Goal: Communication & Community: Share content

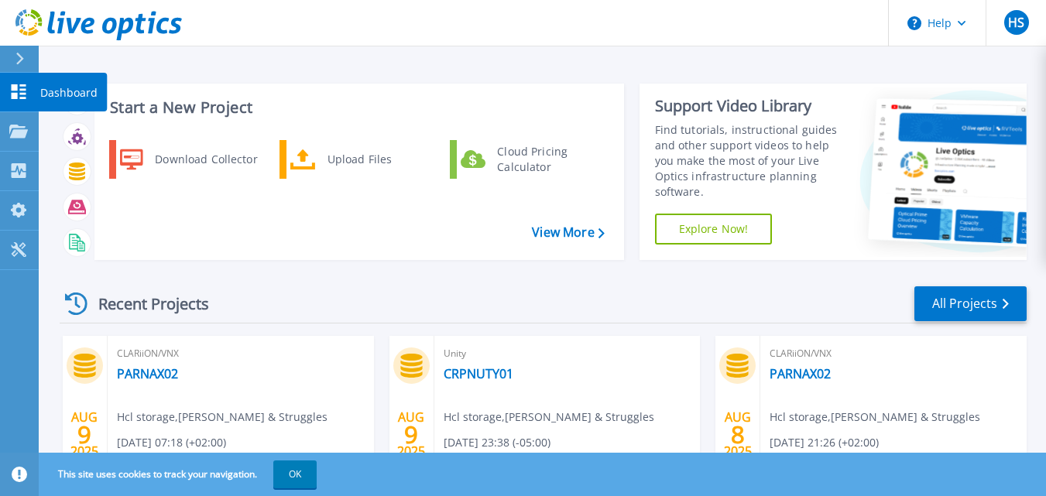
click at [23, 94] on icon at bounding box center [19, 91] width 15 height 15
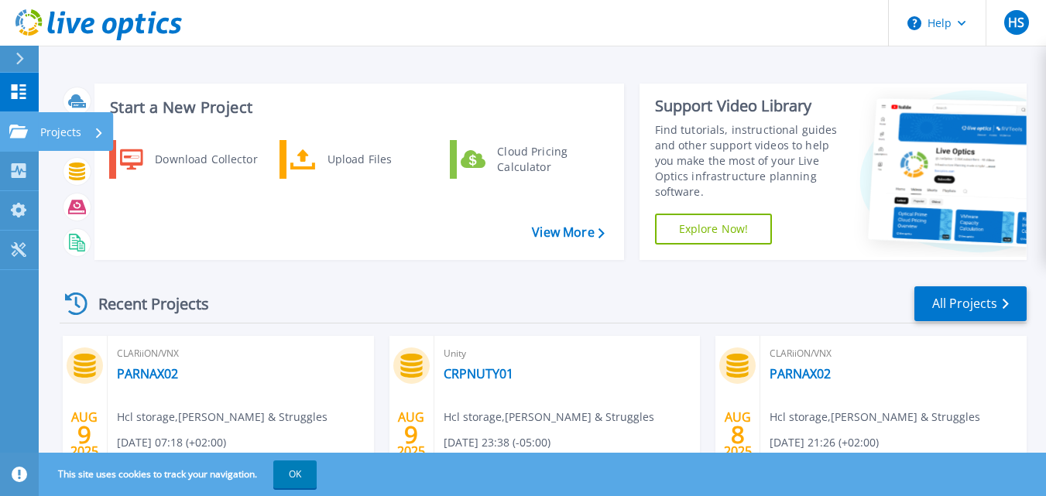
click at [20, 129] on icon at bounding box center [18, 131] width 19 height 13
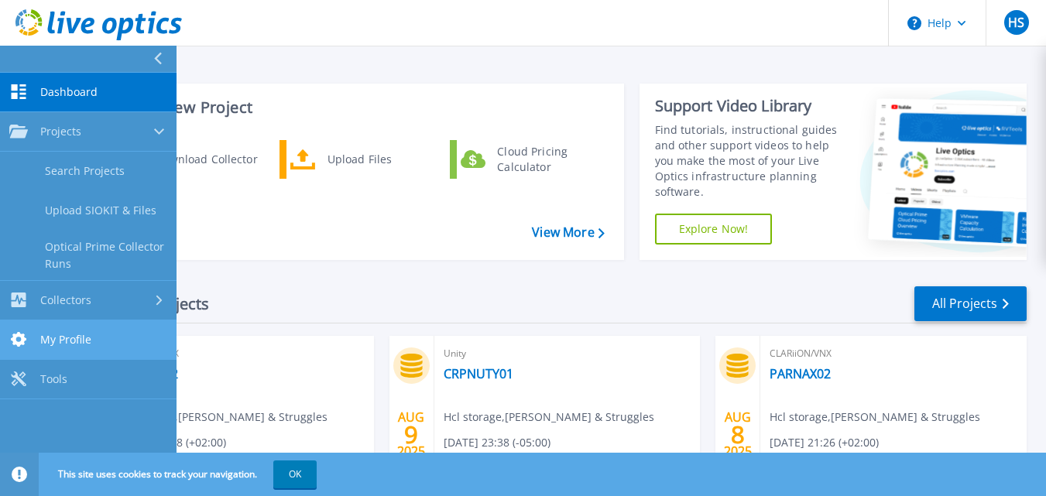
click at [91, 327] on link "My Profile My Profile" at bounding box center [88, 339] width 176 height 39
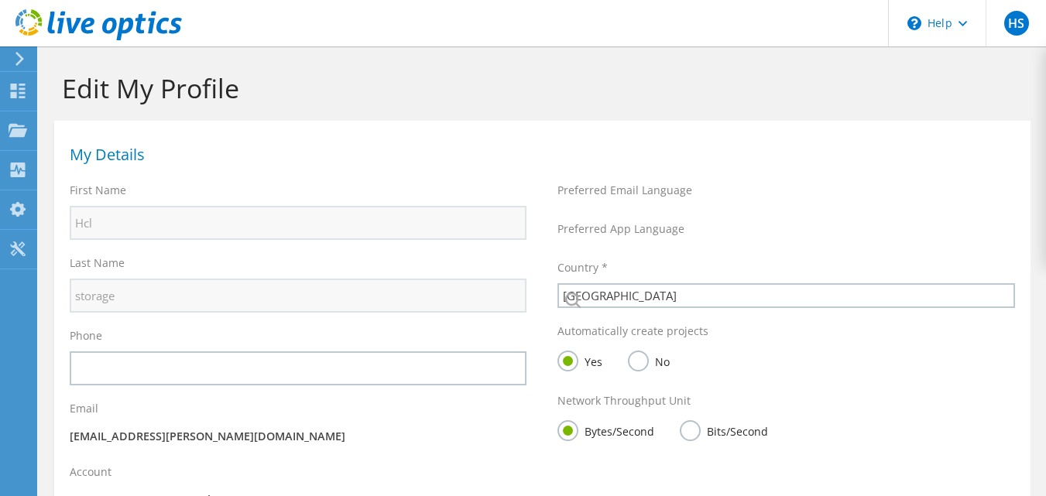
select select "75"
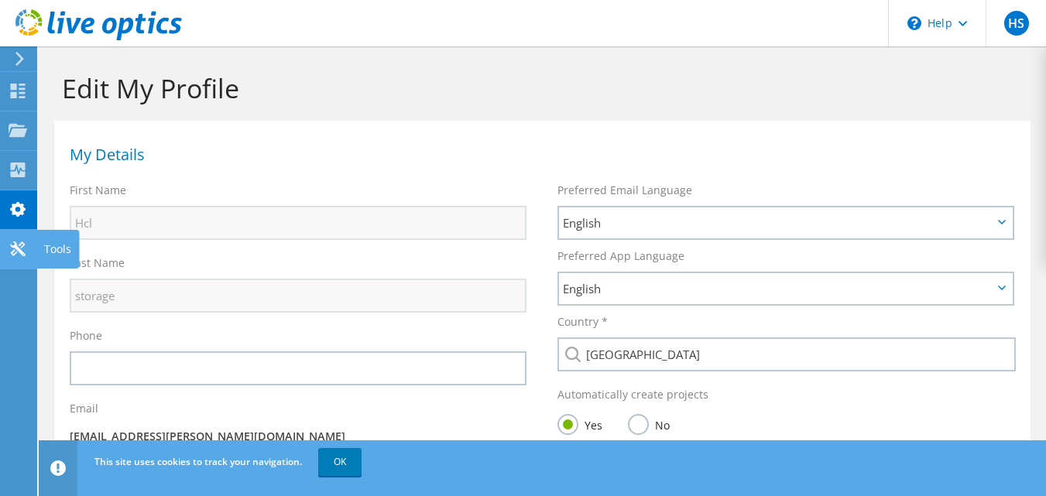
click at [12, 252] on use at bounding box center [17, 249] width 15 height 15
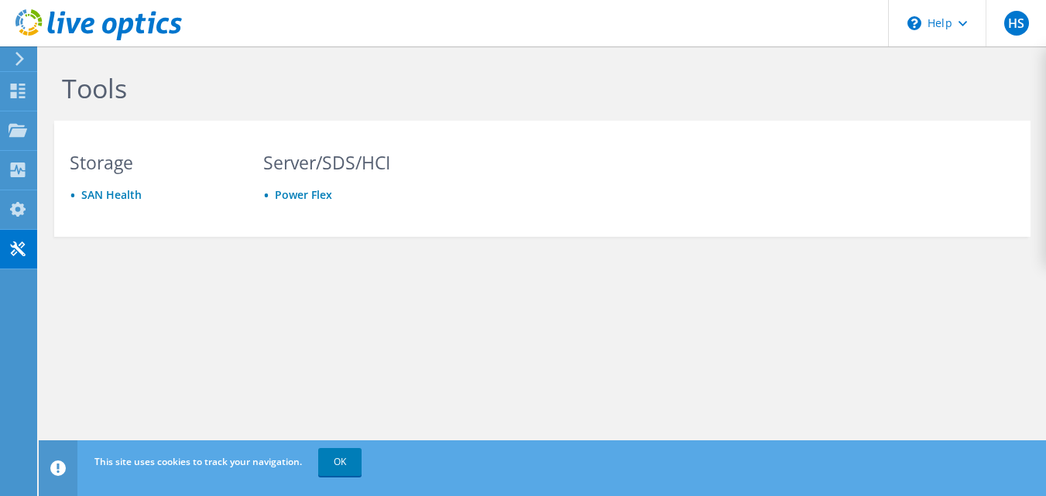
click at [19, 58] on icon at bounding box center [20, 59] width 12 height 14
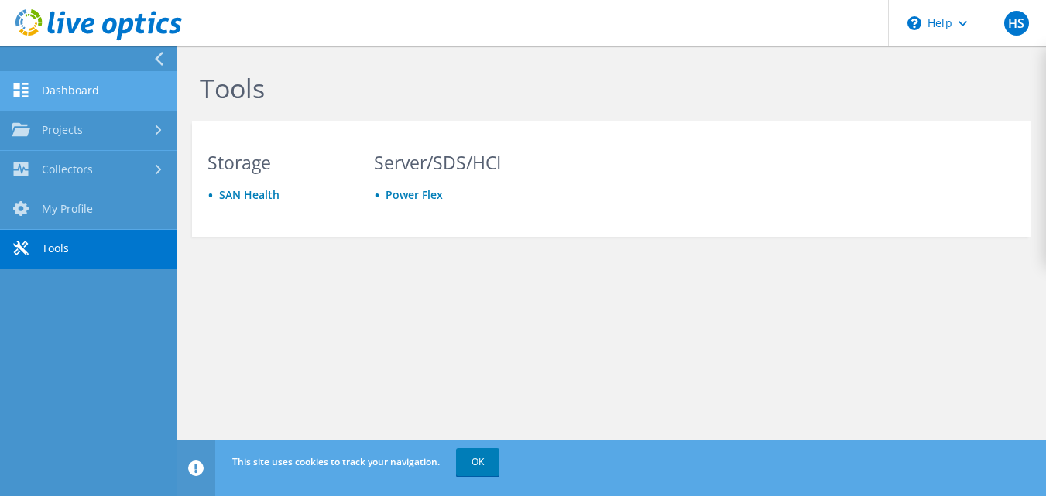
click at [45, 96] on link "Dashboard" at bounding box center [88, 91] width 176 height 39
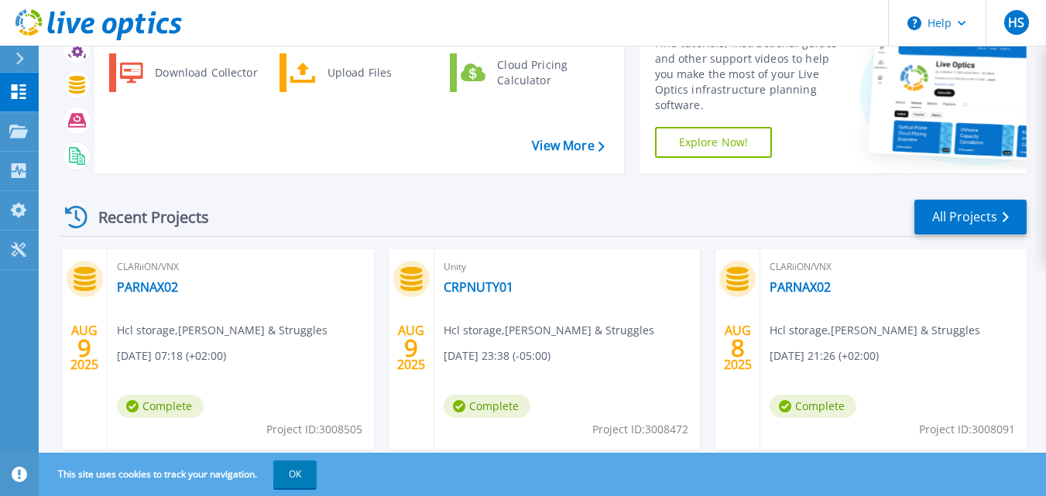
scroll to position [82, 0]
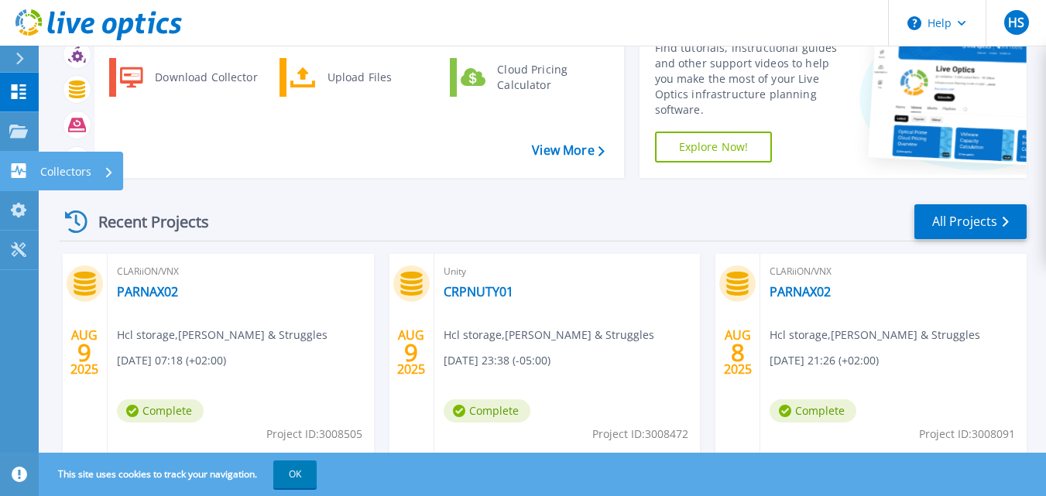
click at [19, 163] on icon at bounding box center [18, 170] width 19 height 15
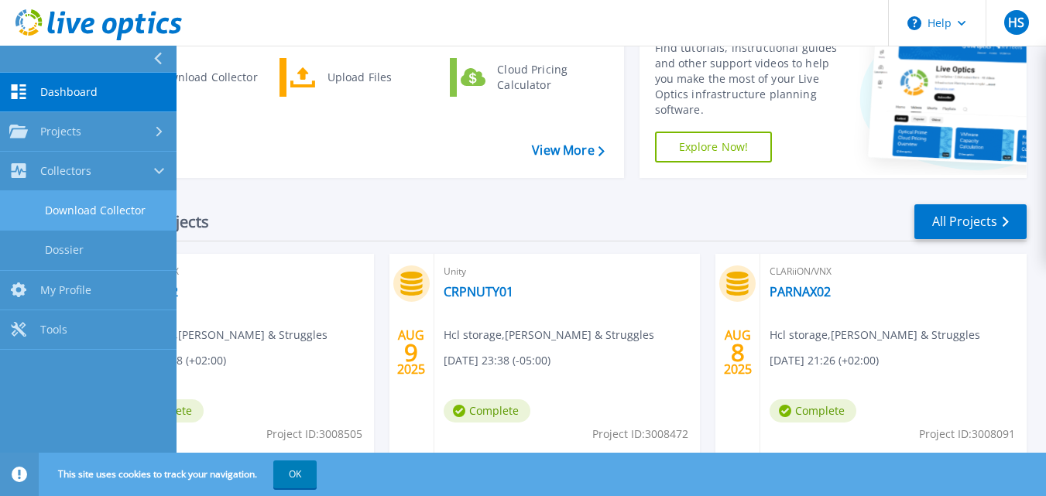
click at [85, 217] on link "Download Collector" at bounding box center [88, 210] width 176 height 39
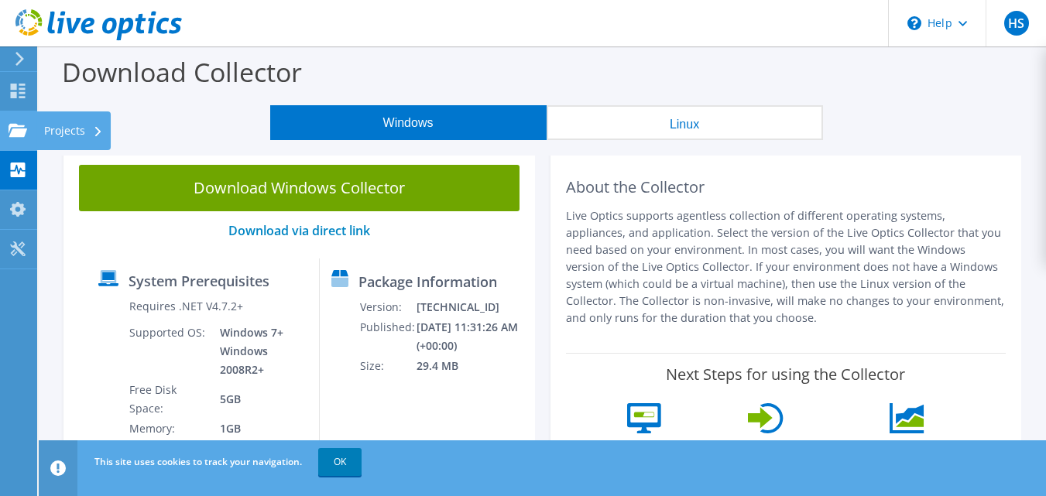
click at [15, 135] on use at bounding box center [18, 129] width 19 height 13
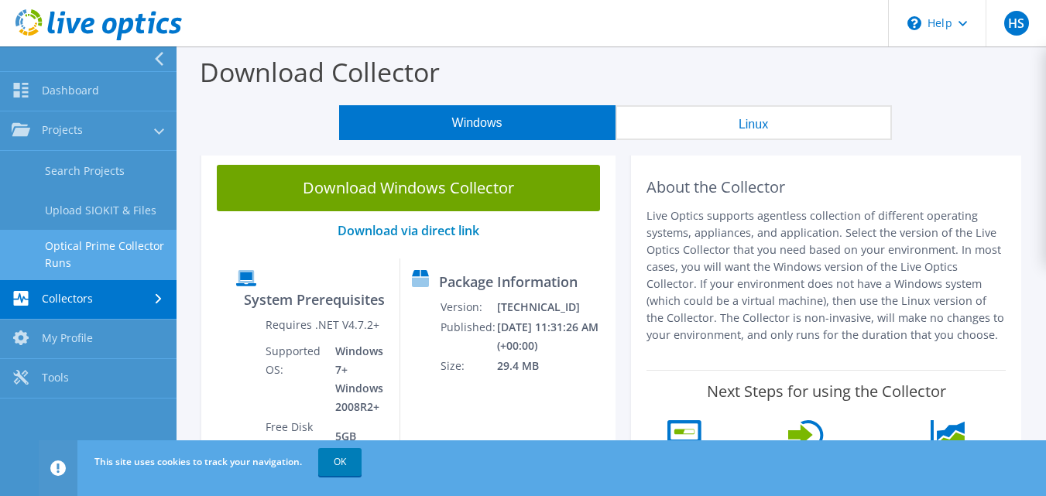
click at [98, 247] on link "Optical Prime Collector Runs" at bounding box center [88, 255] width 176 height 50
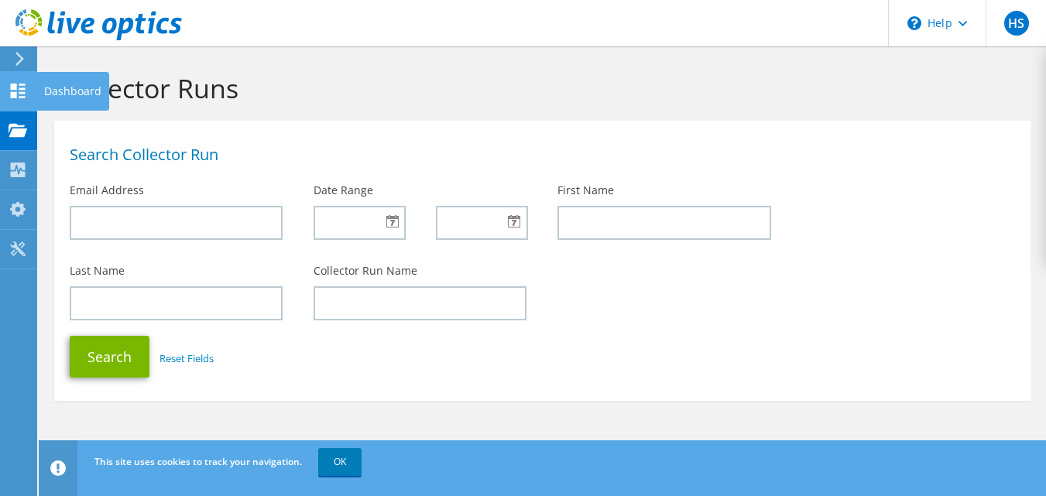
click at [10, 91] on icon at bounding box center [18, 91] width 19 height 15
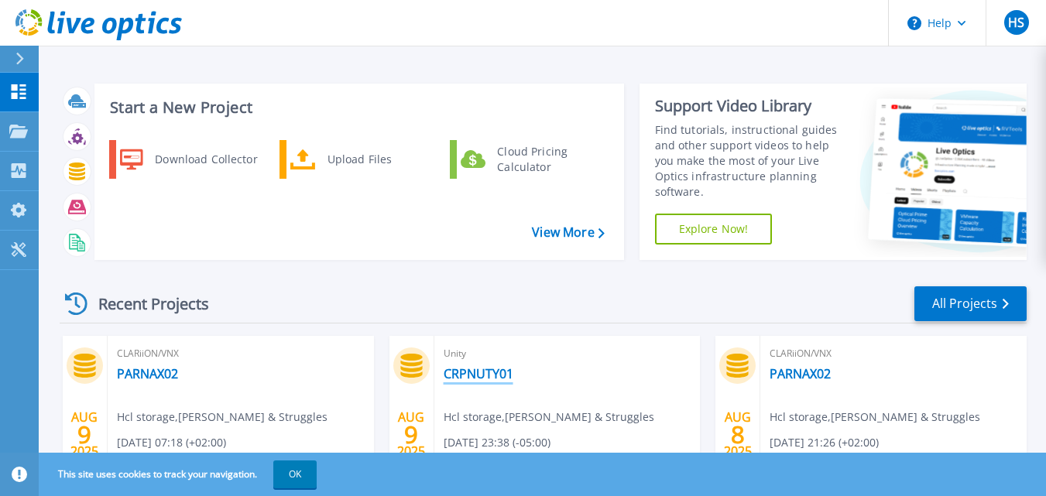
click at [503, 377] on link "CRPNUTY01" at bounding box center [479, 373] width 70 height 15
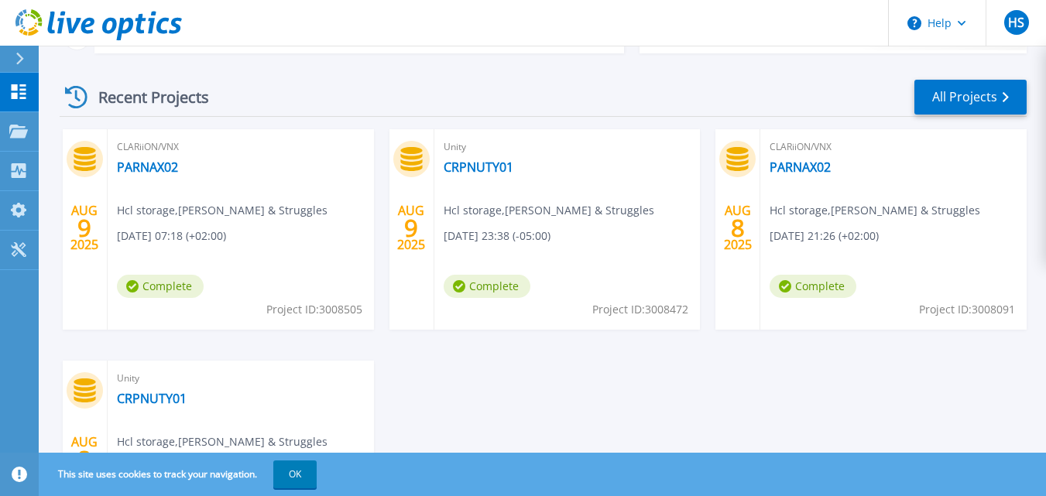
scroll to position [206, 0]
click at [152, 163] on link "PARNAX02" at bounding box center [147, 167] width 61 height 15
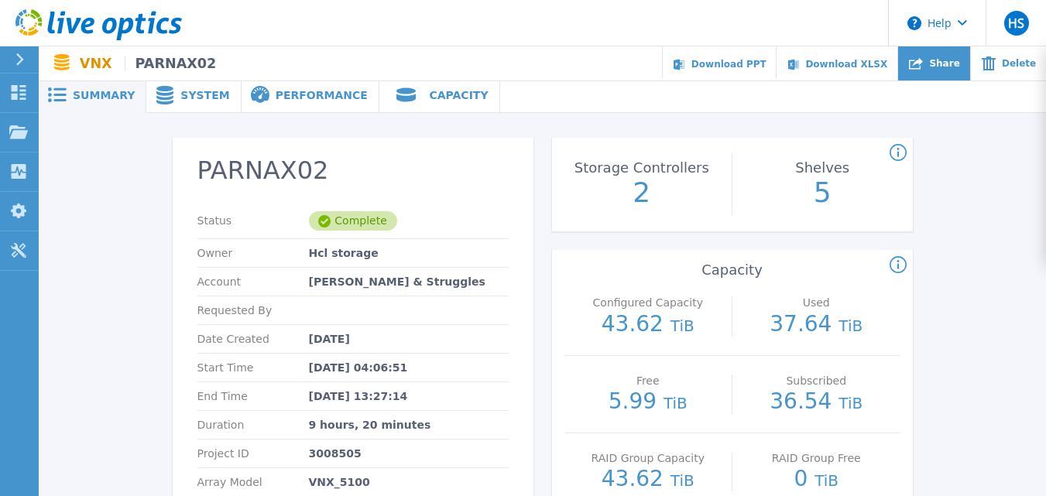
click at [950, 60] on span "Share" at bounding box center [944, 63] width 30 height 9
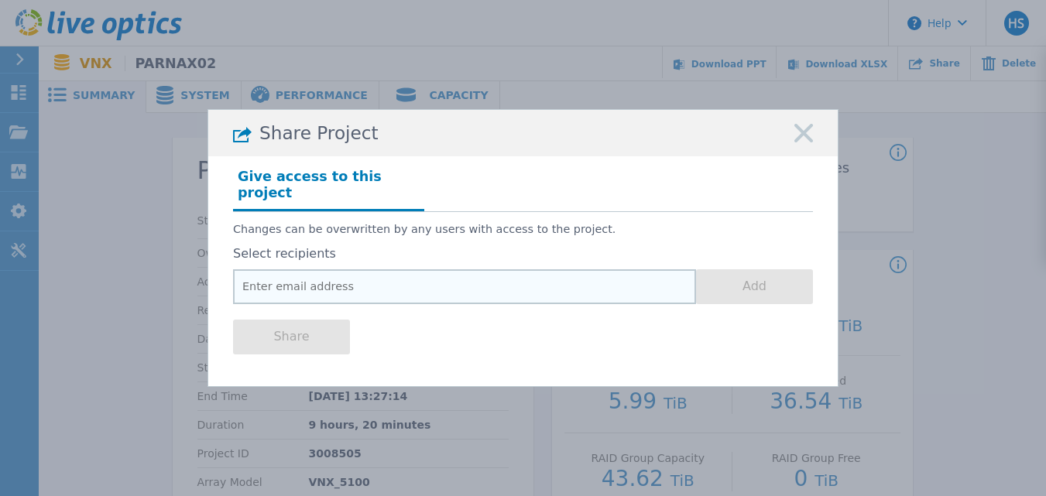
click at [372, 284] on input "email" at bounding box center [464, 286] width 463 height 35
paste input "[EMAIL_ADDRESS][PERSON_NAME][DOMAIN_NAME] [EMAIL_ADDRESS][DOMAIN_NAME]; [EMAIL_…"
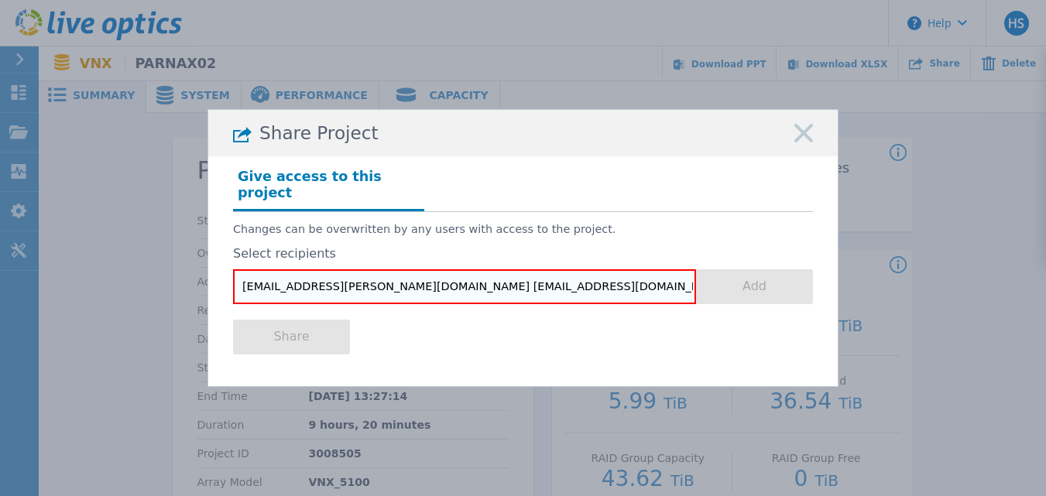
scroll to position [0, 167]
type input "[EMAIL_ADDRESS][PERSON_NAME][DOMAIN_NAME] [EMAIL_ADDRESS][DOMAIN_NAME]; [EMAIL_…"
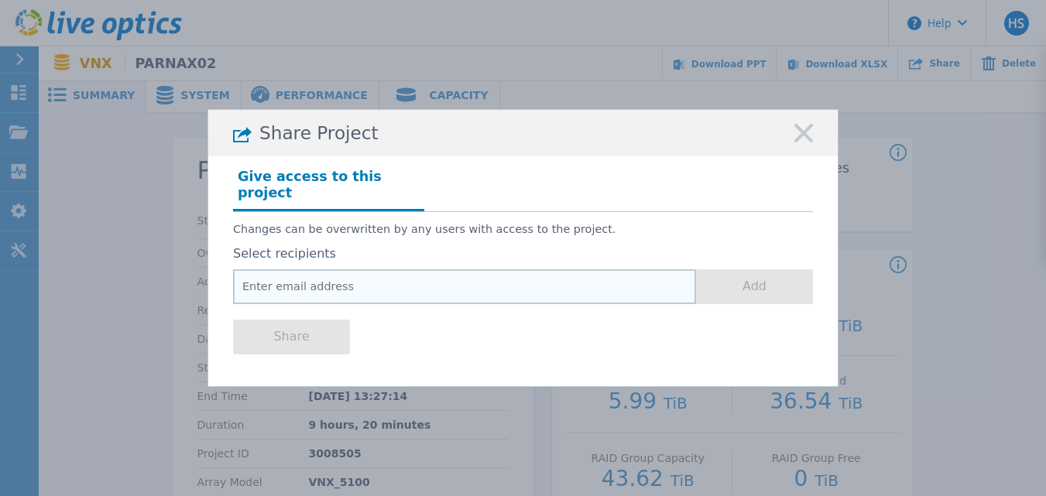
click at [427, 288] on input "email" at bounding box center [464, 286] width 463 height 35
paste input "BJ.Woodard@Dell.com"
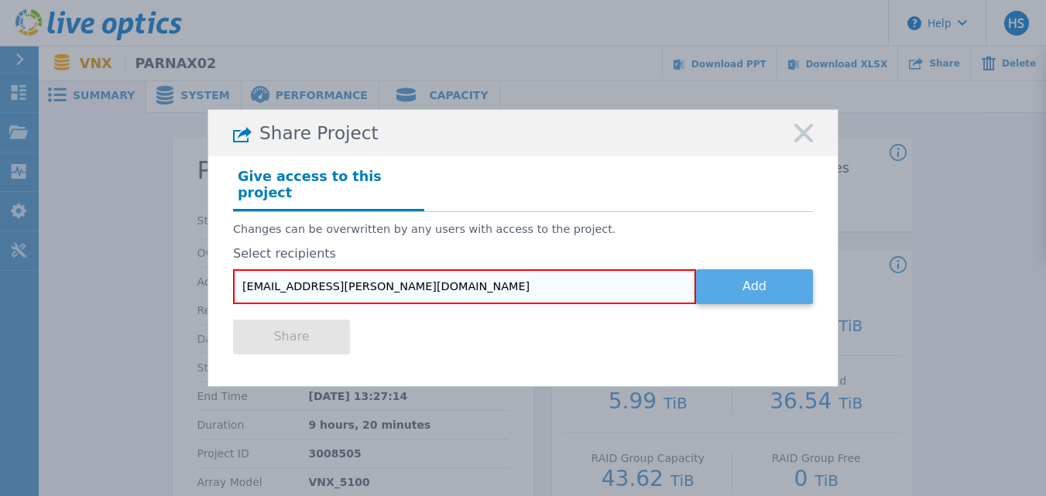
type input "BJ.Woodard@Dell.com"
click at [757, 282] on button "Add" at bounding box center [754, 286] width 117 height 35
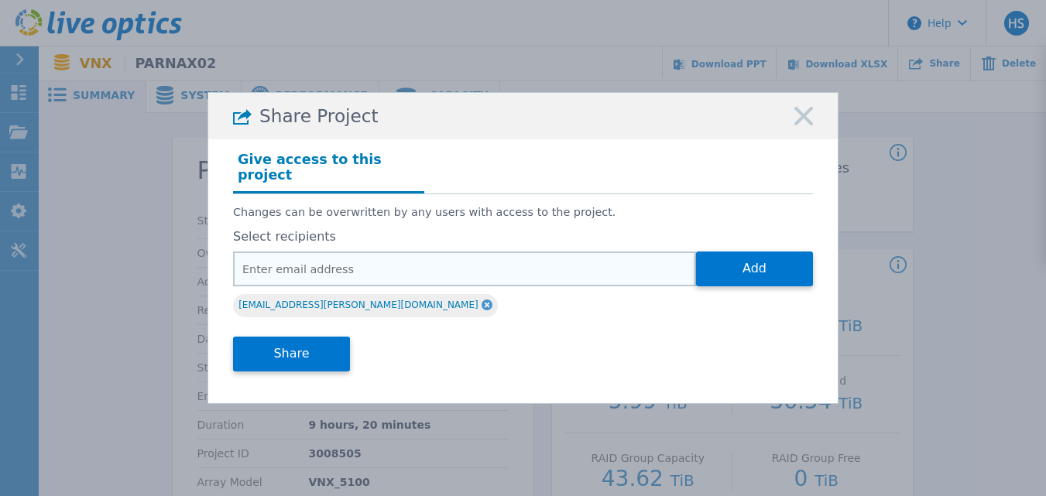
click at [332, 260] on input "email" at bounding box center [464, 269] width 463 height 35
paste input "[EMAIL_ADDRESS][DOMAIN_NAME]"
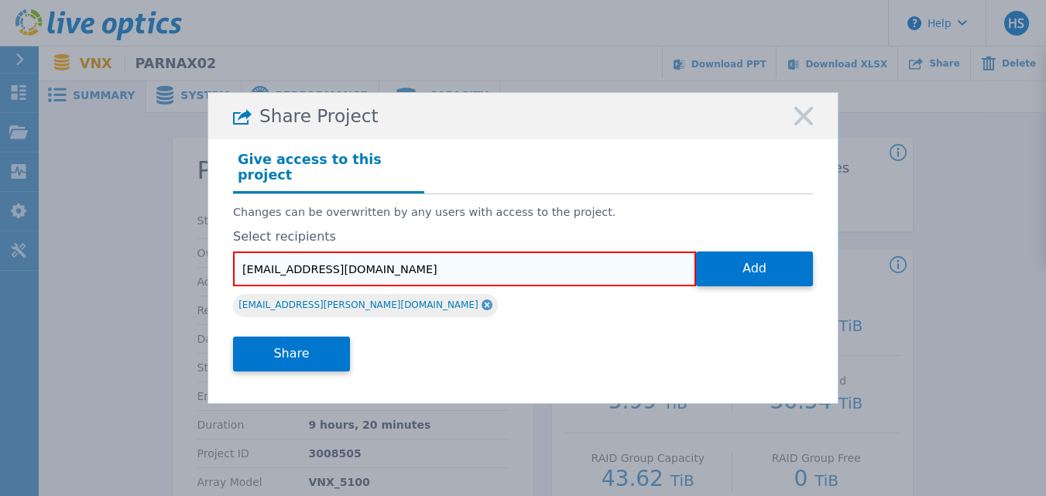
type input "[EMAIL_ADDRESS][DOMAIN_NAME]"
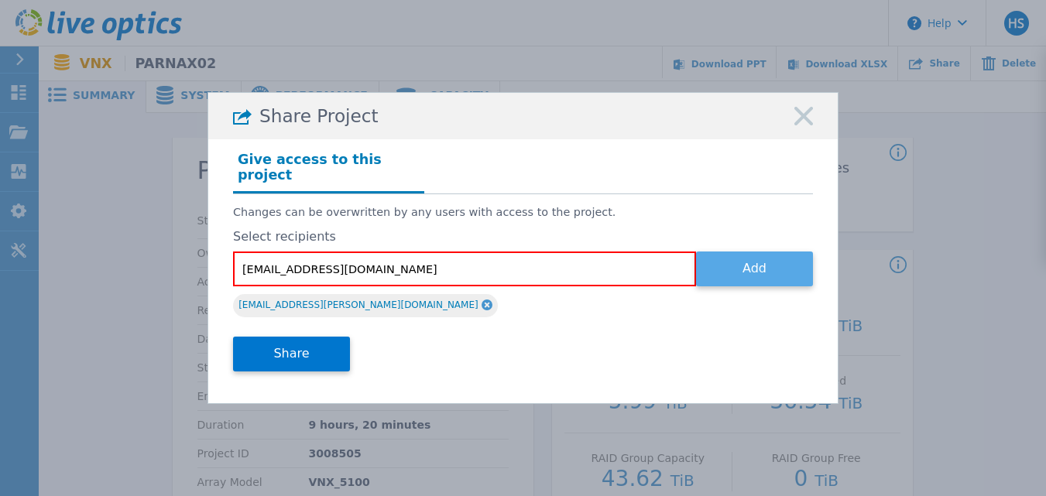
click at [732, 256] on button "Add" at bounding box center [754, 269] width 117 height 35
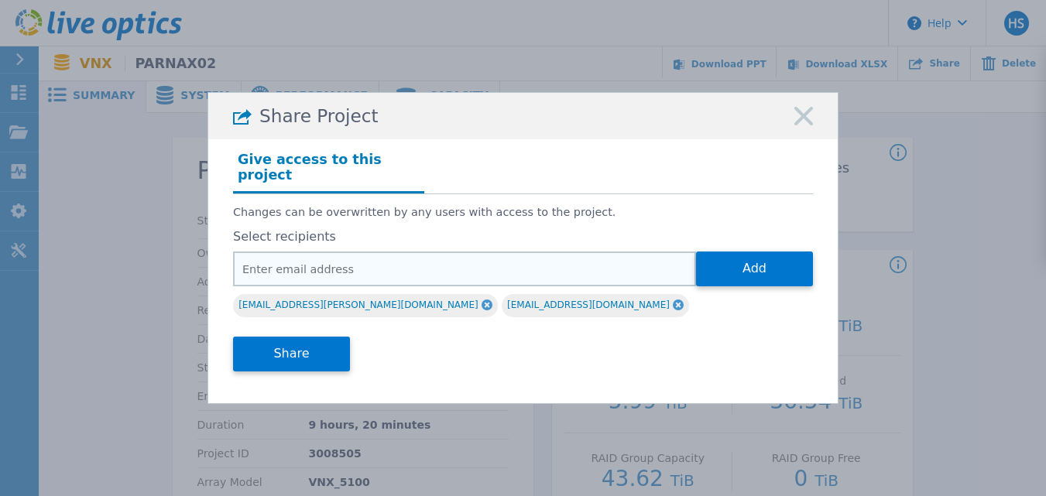
click at [427, 258] on input "email" at bounding box center [464, 269] width 463 height 35
paste input "[EMAIL_ADDRESS][DOMAIN_NAME]"
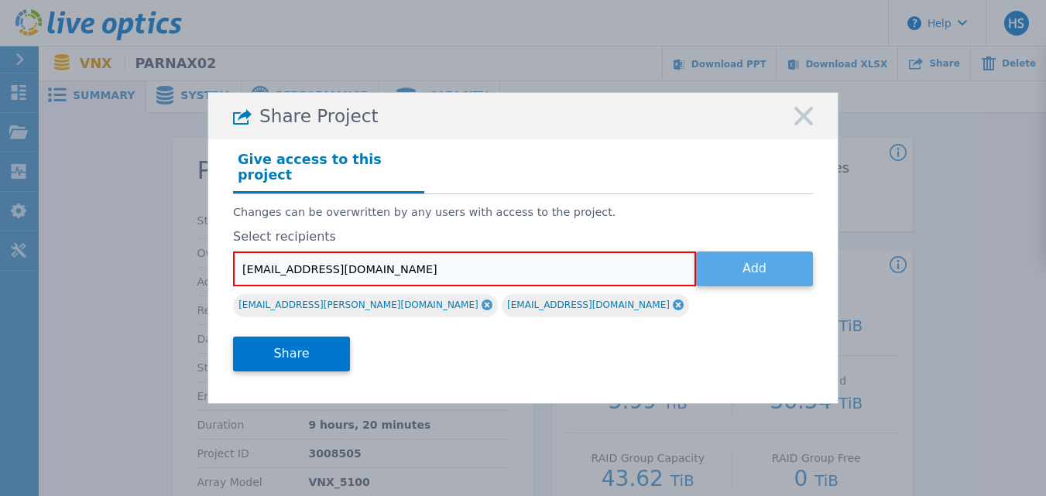
type input "[EMAIL_ADDRESS][DOMAIN_NAME]"
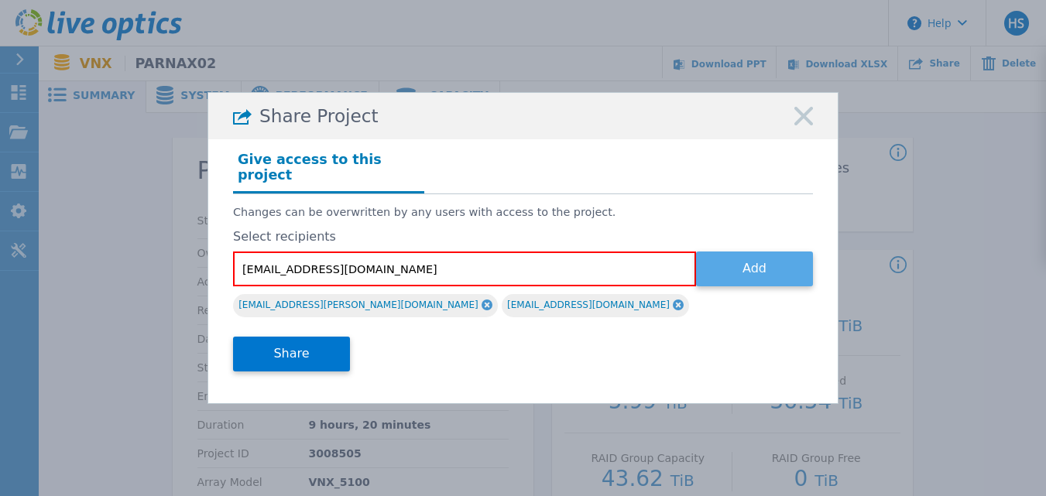
click at [759, 266] on button "Add" at bounding box center [754, 269] width 117 height 35
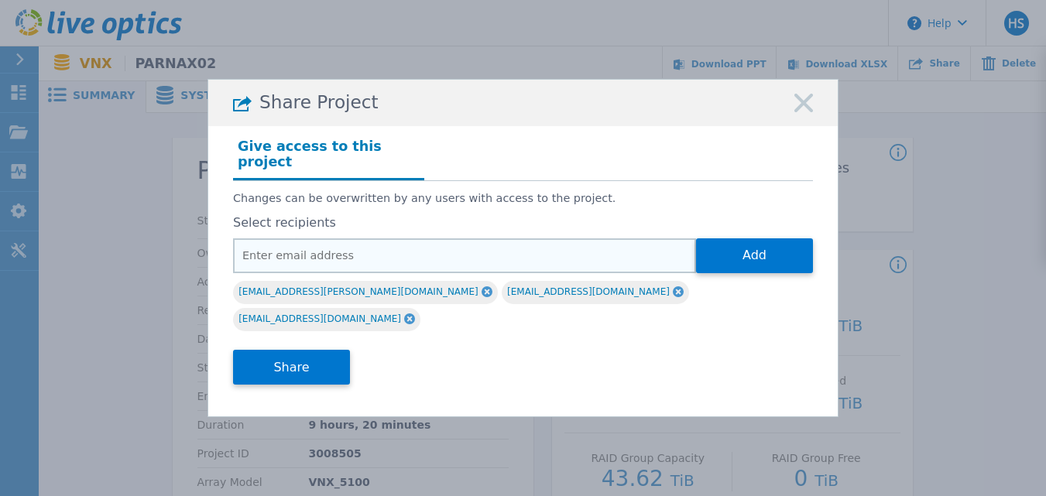
click at [439, 256] on input "email" at bounding box center [464, 255] width 463 height 35
paste input "[PERSON_NAME][EMAIL_ADDRESS][PERSON_NAME][DOMAIN_NAME]"
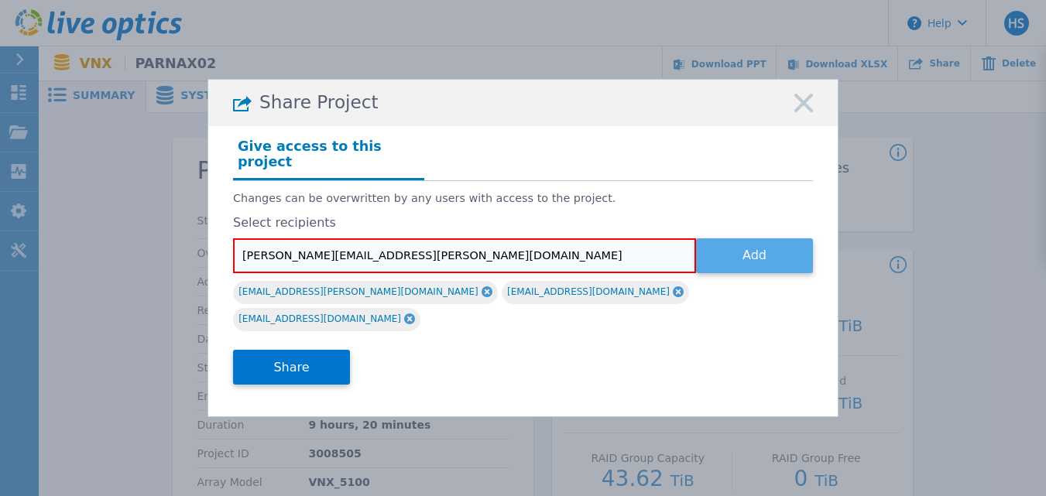
type input "[PERSON_NAME][EMAIL_ADDRESS][PERSON_NAME][DOMAIN_NAME]"
click at [735, 255] on button "Add" at bounding box center [754, 255] width 117 height 35
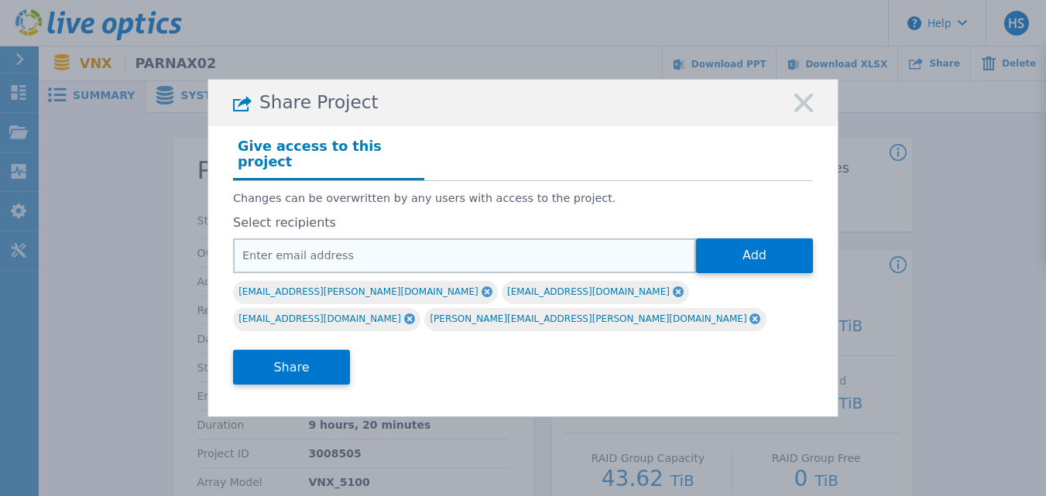
click at [363, 255] on input "email" at bounding box center [464, 255] width 463 height 35
paste input "[EMAIL_ADDRESS][PERSON_NAME][DOMAIN_NAME]"
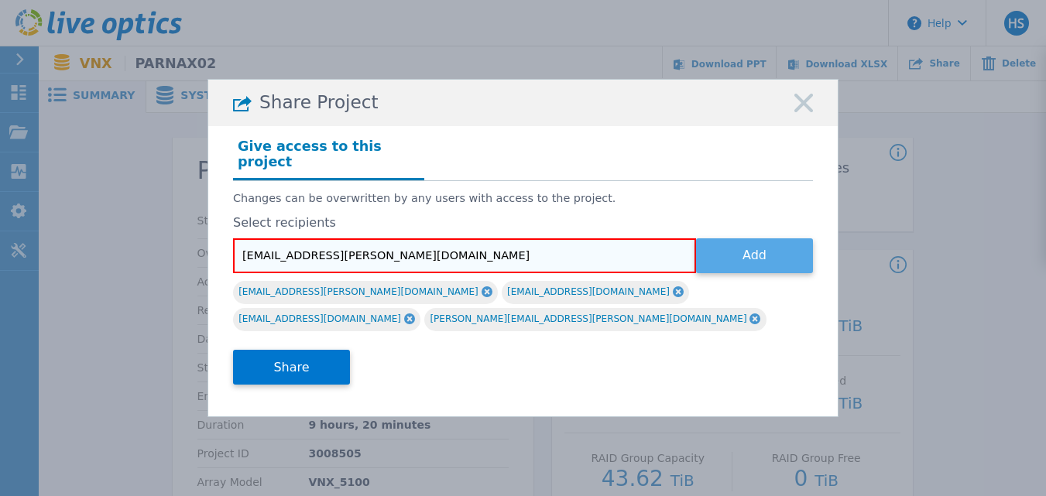
type input "[EMAIL_ADDRESS][PERSON_NAME][DOMAIN_NAME]"
click at [742, 260] on button "Add" at bounding box center [754, 255] width 117 height 35
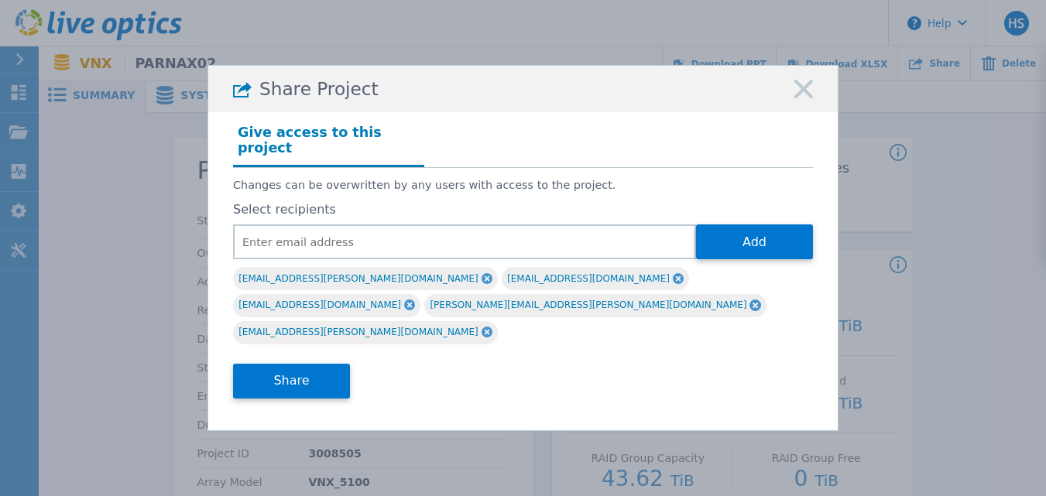
click at [802, 98] on icon at bounding box center [803, 89] width 19 height 19
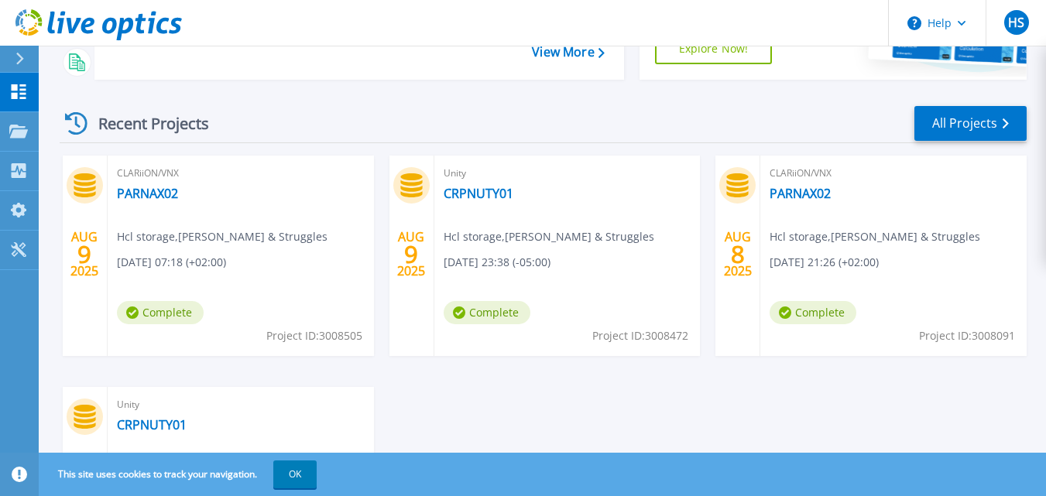
scroll to position [177, 0]
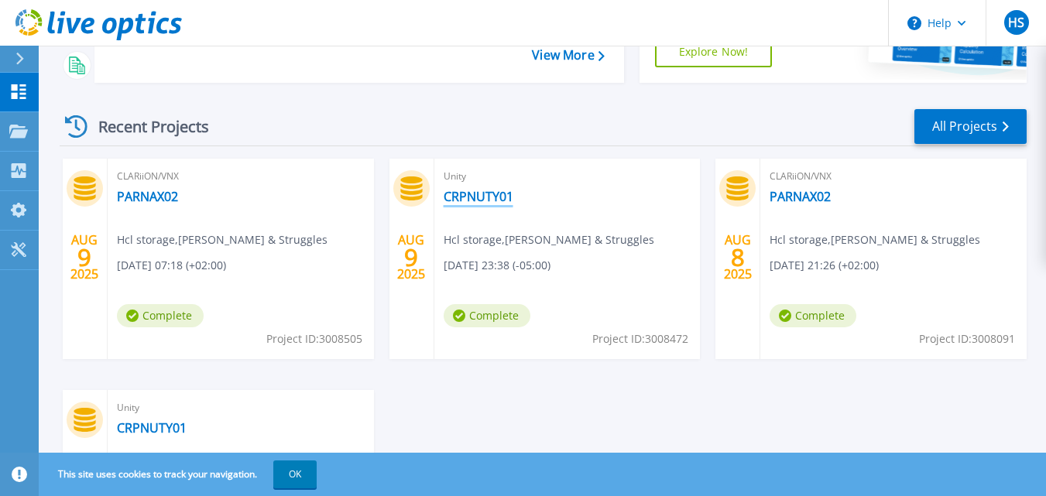
click at [475, 200] on link "CRPNUTY01" at bounding box center [479, 196] width 70 height 15
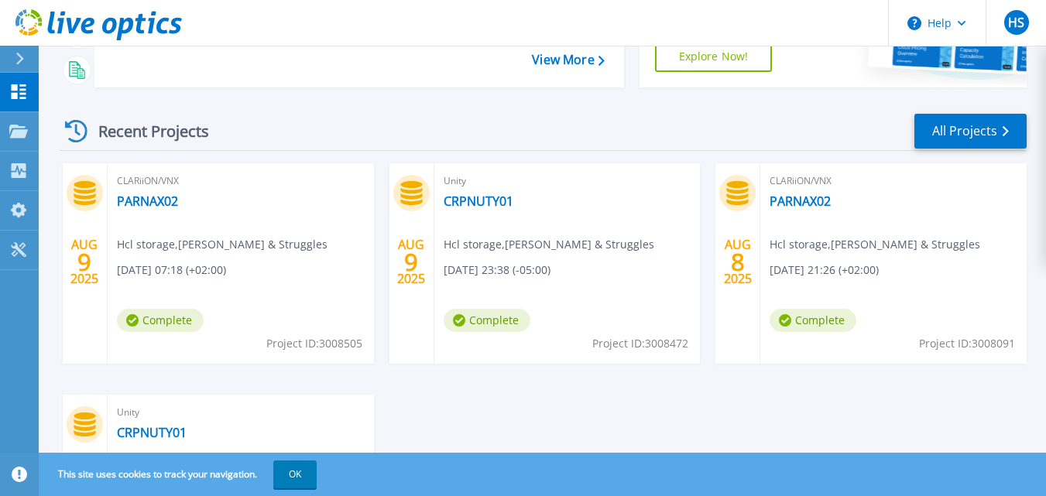
scroll to position [183, 0]
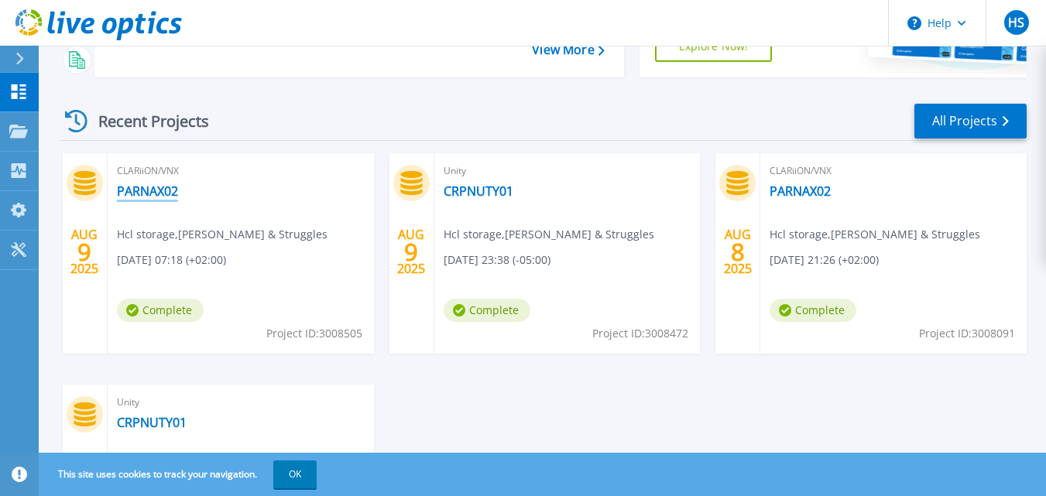
click at [145, 193] on link "PARNAX02" at bounding box center [147, 190] width 61 height 15
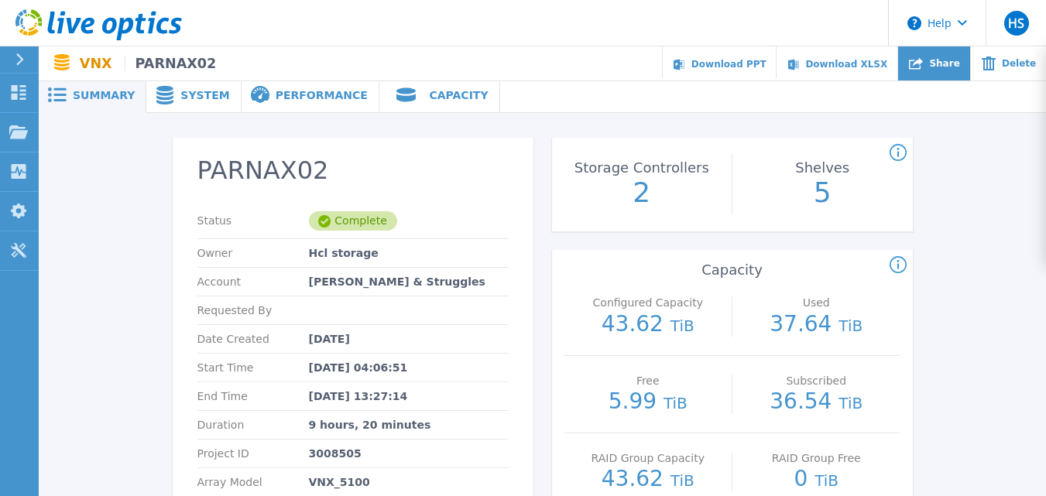
click at [959, 62] on span "Share" at bounding box center [944, 63] width 30 height 9
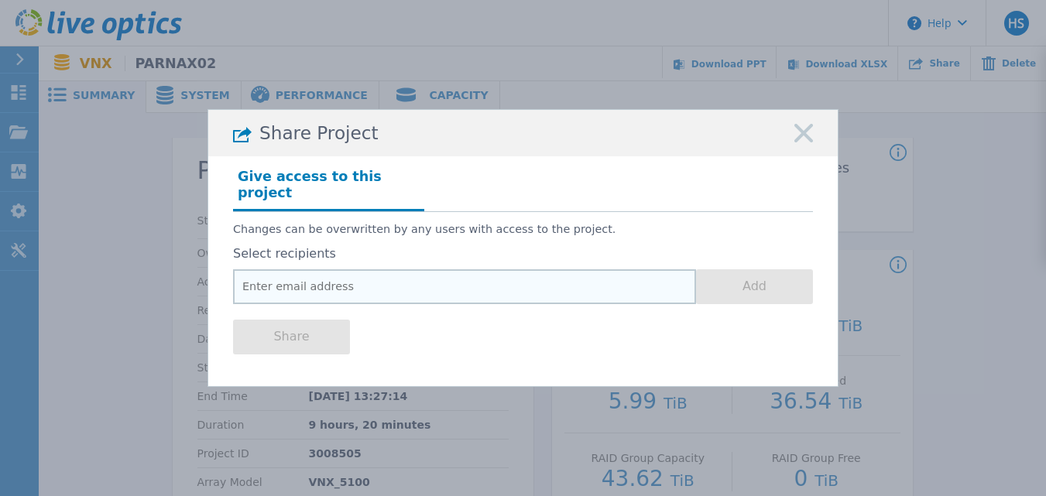
click at [495, 281] on input "email" at bounding box center [464, 286] width 463 height 35
paste input "[EMAIL_ADDRESS][PERSON_NAME][DOMAIN_NAME]"
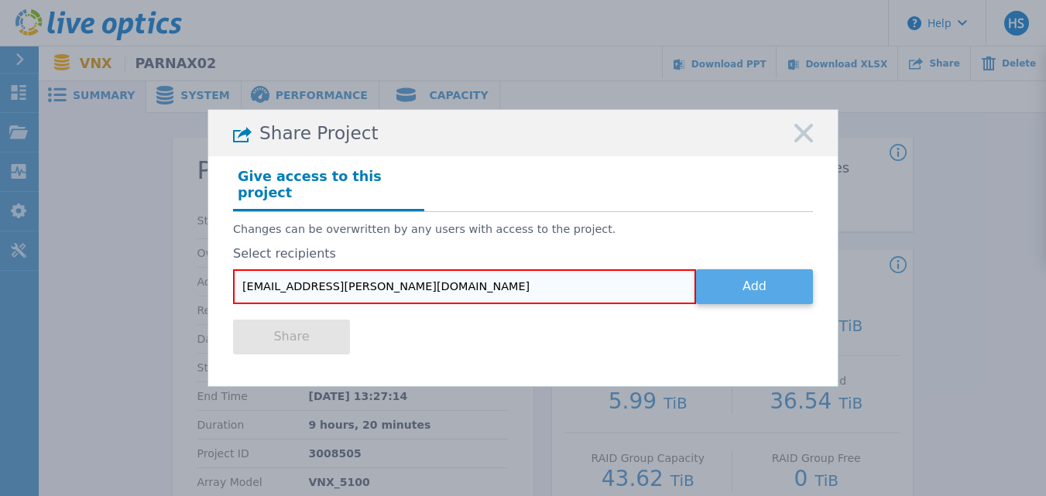
type input "[EMAIL_ADDRESS][PERSON_NAME][DOMAIN_NAME]"
click at [760, 286] on button "Add" at bounding box center [754, 286] width 117 height 35
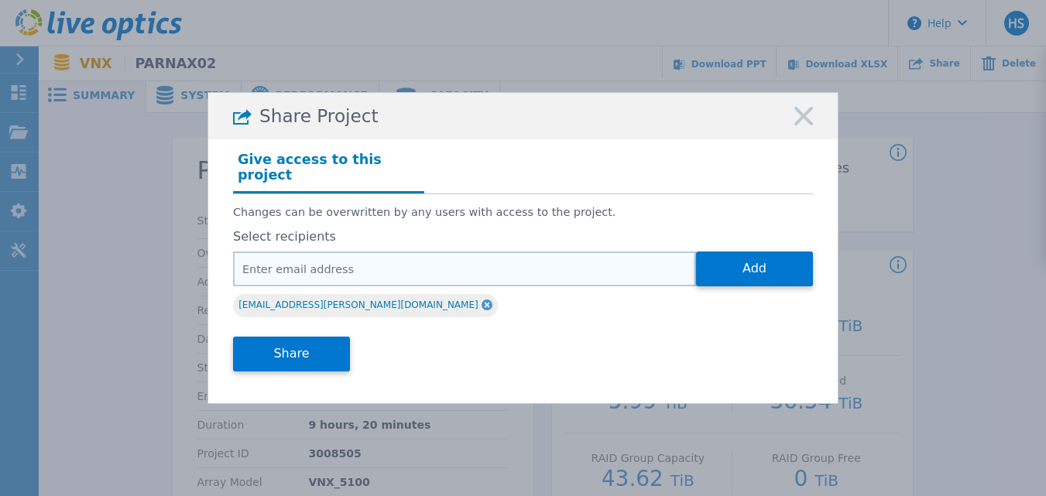
click at [361, 278] on input "email" at bounding box center [464, 269] width 463 height 35
paste input "[EMAIL_ADDRESS][DOMAIN_NAME]"
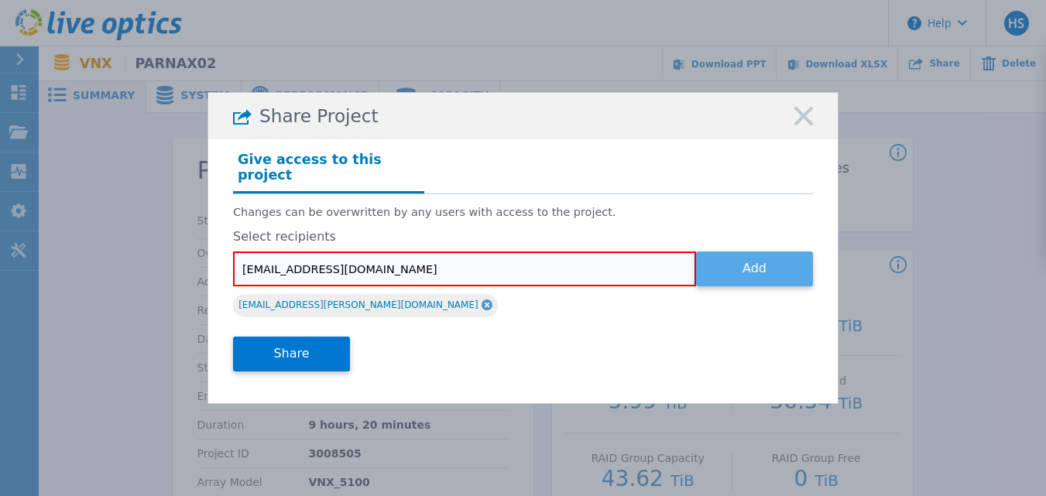
type input "[EMAIL_ADDRESS][DOMAIN_NAME]"
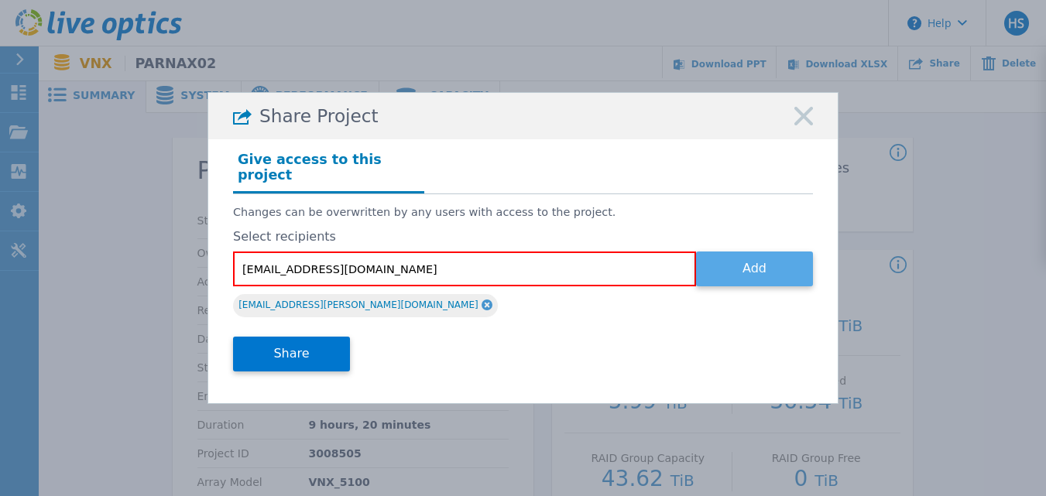
click at [779, 264] on button "Add" at bounding box center [754, 269] width 117 height 35
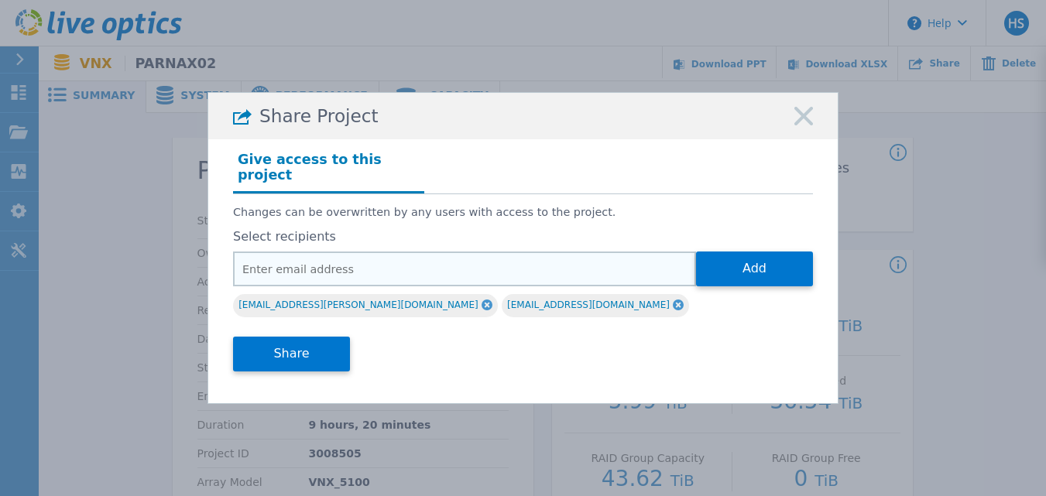
click at [399, 262] on input "email" at bounding box center [464, 269] width 463 height 35
paste input "[EMAIL_ADDRESS][DOMAIN_NAME]"
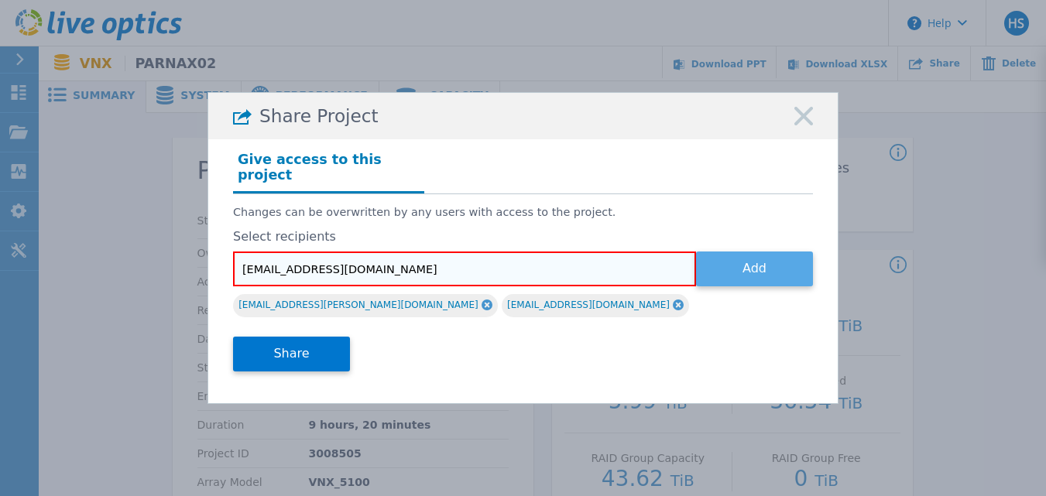
type input "[EMAIL_ADDRESS][DOMAIN_NAME]"
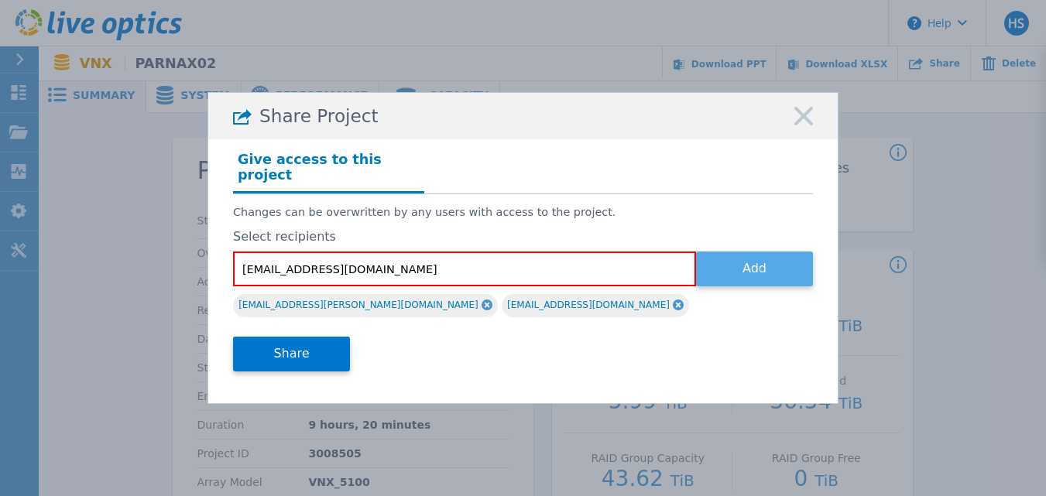
click at [725, 261] on button "Add" at bounding box center [754, 269] width 117 height 35
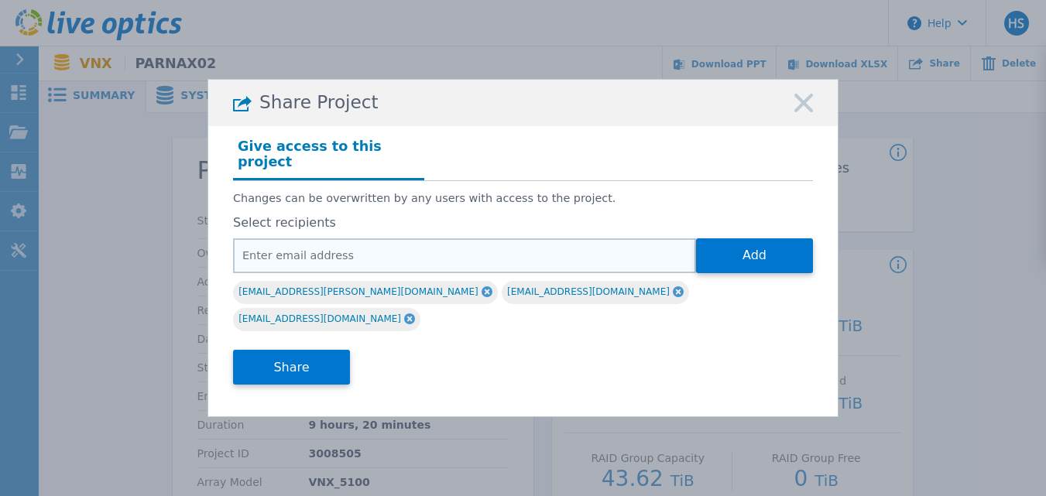
click at [423, 262] on input "email" at bounding box center [464, 255] width 463 height 35
paste input "[PERSON_NAME][EMAIL_ADDRESS][PERSON_NAME][DOMAIN_NAME]"
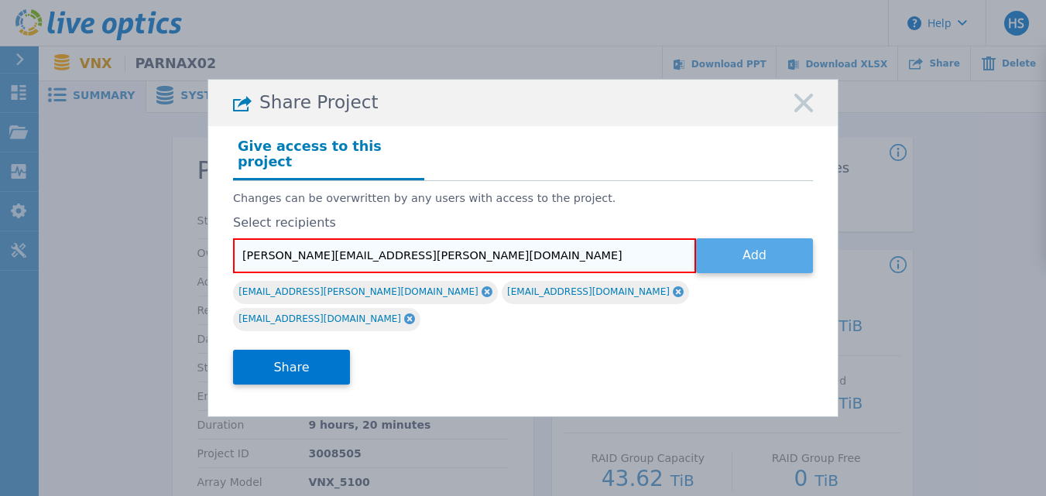
type input "[PERSON_NAME][EMAIL_ADDRESS][PERSON_NAME][DOMAIN_NAME]"
click at [755, 267] on button "Add" at bounding box center [754, 255] width 117 height 35
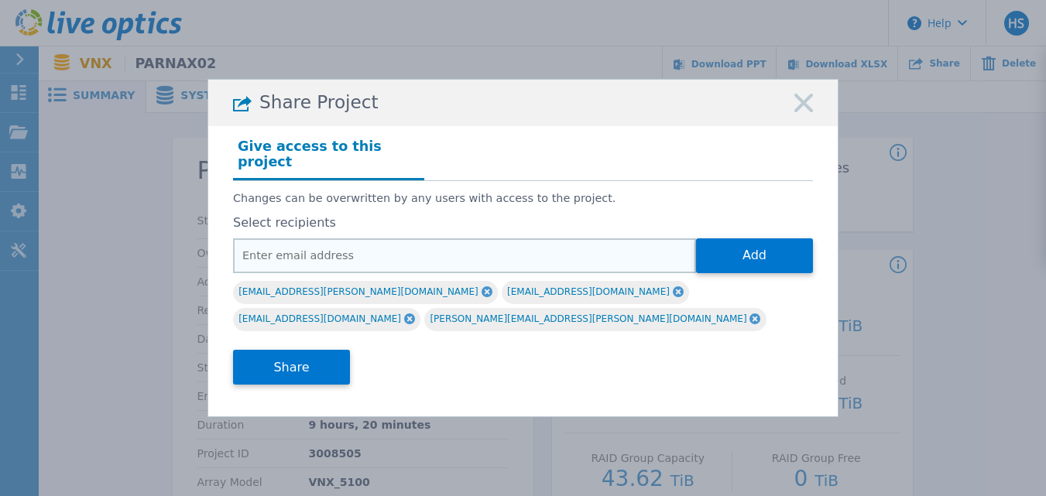
click at [351, 256] on input "email" at bounding box center [464, 255] width 463 height 35
paste input "[EMAIL_ADDRESS][PERSON_NAME][DOMAIN_NAME]"
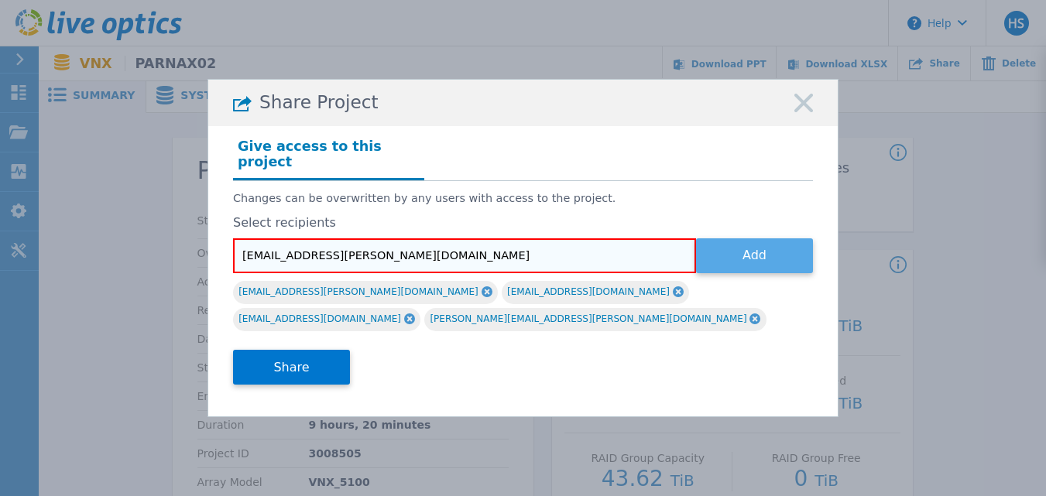
type input "[EMAIL_ADDRESS][PERSON_NAME][DOMAIN_NAME]"
click at [755, 263] on button "Add" at bounding box center [754, 255] width 117 height 35
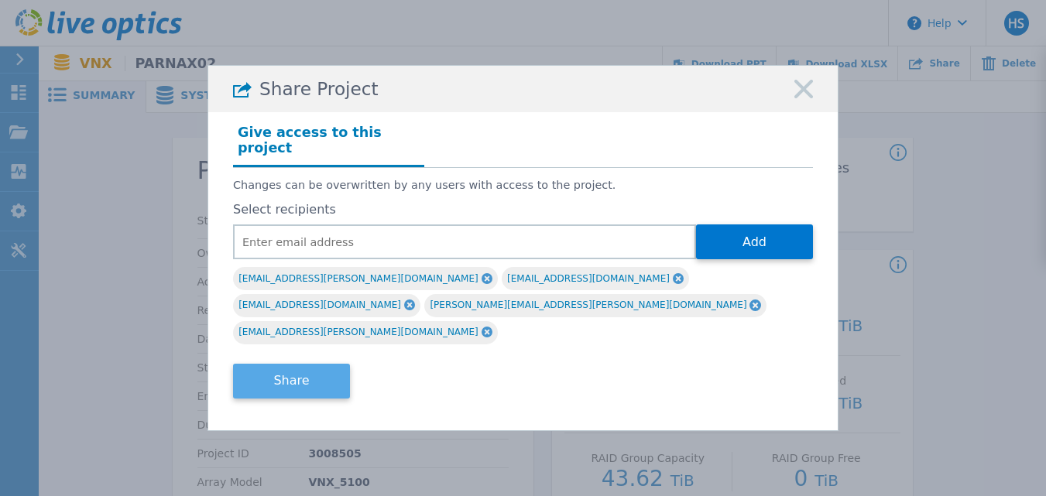
click at [306, 364] on button "Share" at bounding box center [291, 381] width 117 height 35
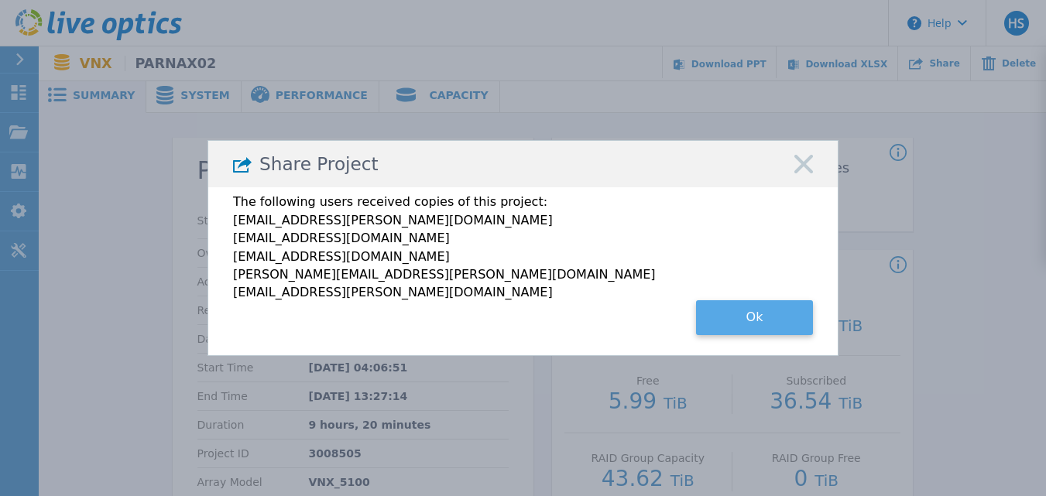
click at [757, 314] on button "Ok" at bounding box center [754, 317] width 117 height 35
